Goal: Navigation & Orientation: Find specific page/section

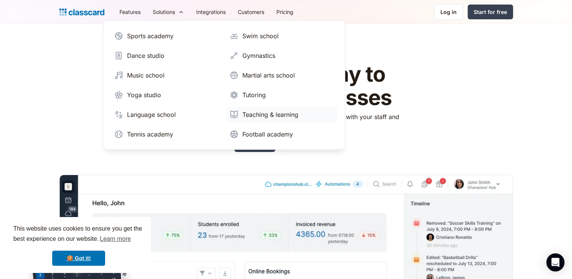
click at [257, 113] on div "Teaching & learning" at bounding box center [270, 114] width 56 height 9
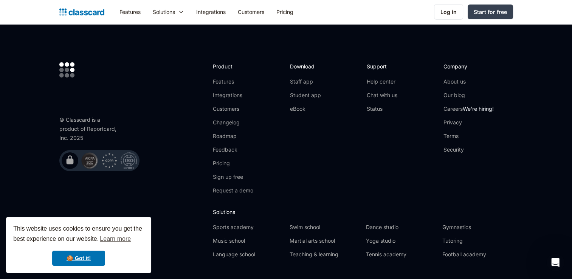
scroll to position [2508, 0]
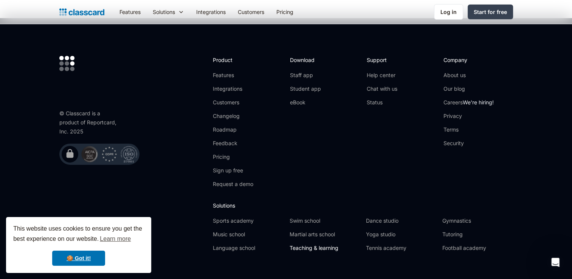
click at [333, 244] on link "Teaching & learning" at bounding box center [324, 248] width 70 height 8
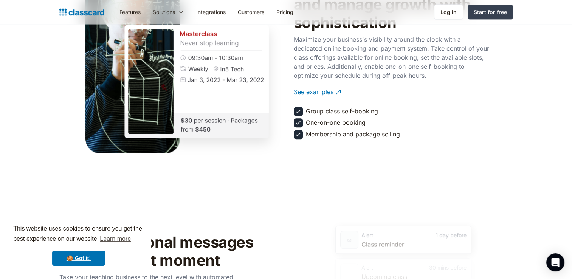
scroll to position [898, 0]
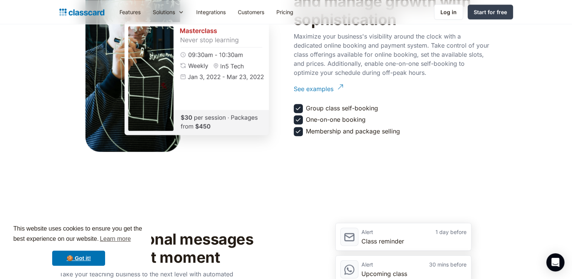
click at [331, 88] on div "See examples" at bounding box center [314, 86] width 40 height 15
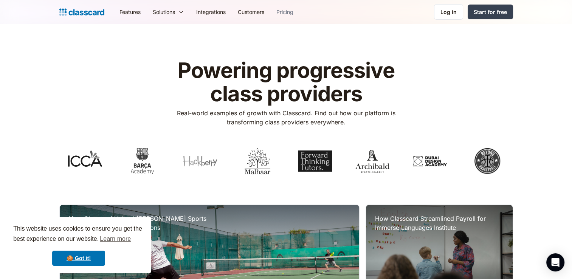
click at [292, 11] on link "Pricing" at bounding box center [284, 11] width 29 height 17
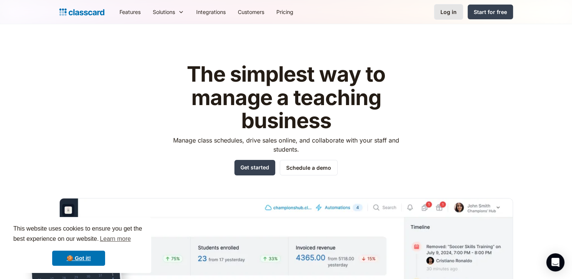
click at [453, 14] on div "Log in" at bounding box center [449, 12] width 16 height 8
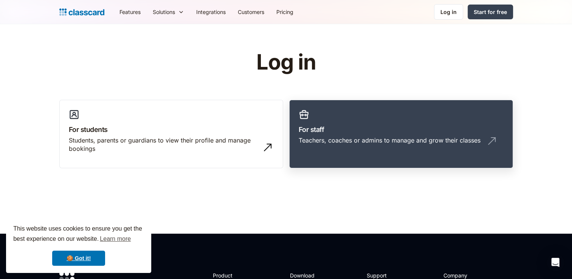
click at [382, 129] on h3 "For staff" at bounding box center [401, 129] width 205 height 10
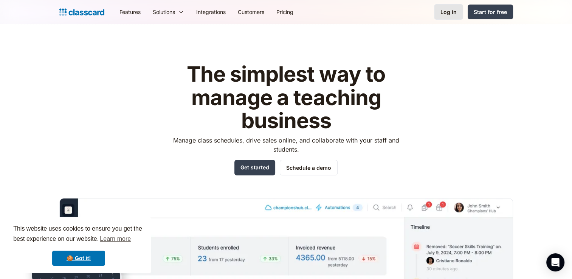
click at [448, 14] on div "Log in" at bounding box center [449, 12] width 16 height 8
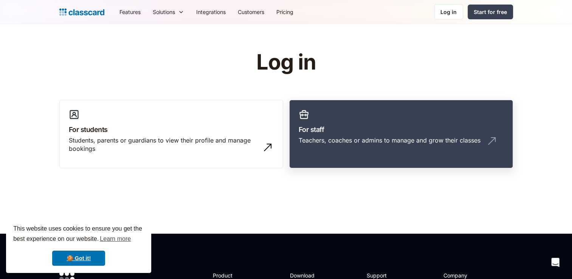
click at [337, 136] on div "Teachers, coaches or admins to manage and grow their classes" at bounding box center [390, 140] width 182 height 8
